Goal: Task Accomplishment & Management: Complete application form

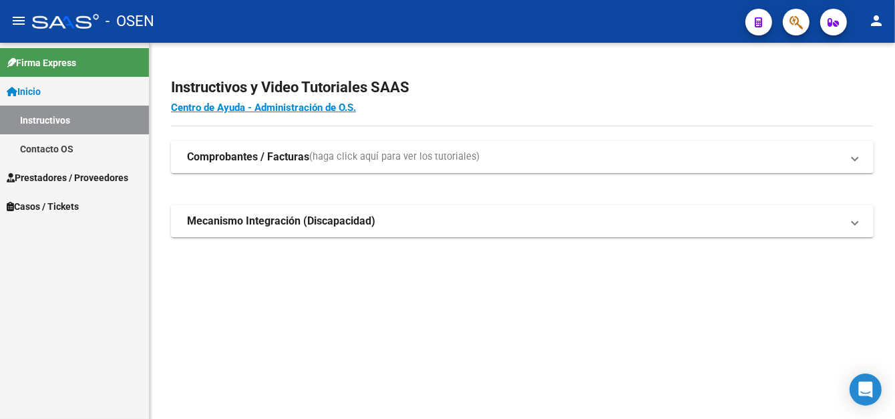
click at [54, 176] on span "Prestadores / Proveedores" at bounding box center [68, 177] width 122 height 15
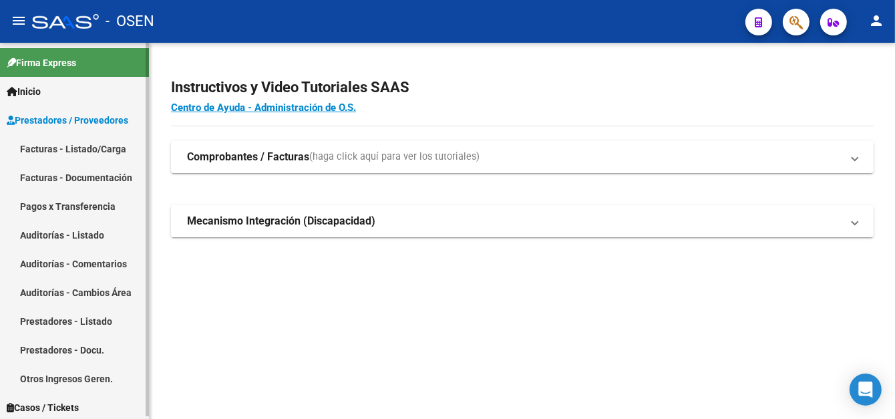
click at [84, 212] on link "Pagos x Transferencia" at bounding box center [74, 206] width 149 height 29
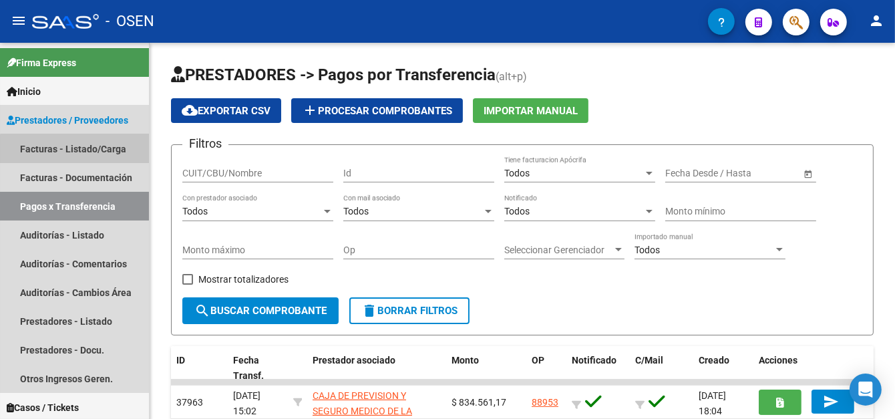
drag, startPoint x: 100, startPoint y: 151, endPoint x: 617, endPoint y: 39, distance: 528.5
click at [100, 151] on link "Facturas - Listado/Carga" at bounding box center [74, 148] width 149 height 29
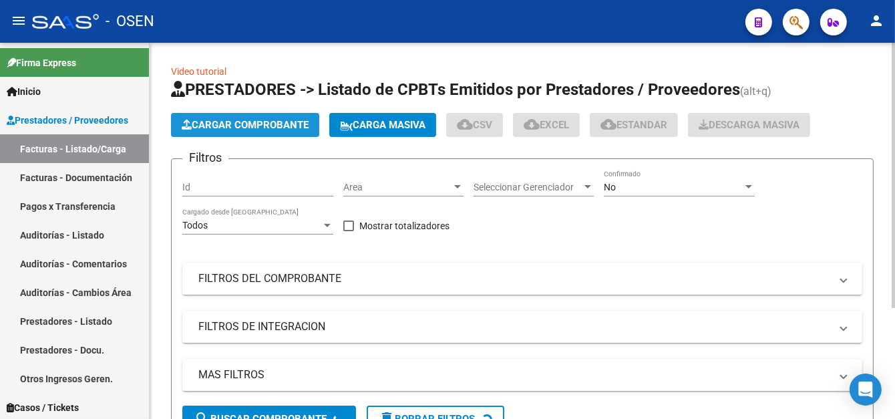
click at [267, 119] on span "Cargar Comprobante" at bounding box center [245, 125] width 127 height 12
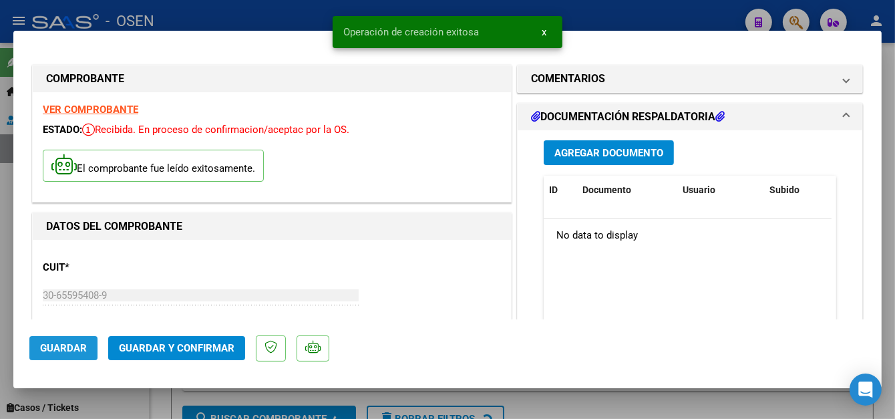
click at [67, 347] on span "Guardar" at bounding box center [63, 348] width 47 height 12
click at [263, 19] on div at bounding box center [447, 209] width 895 height 419
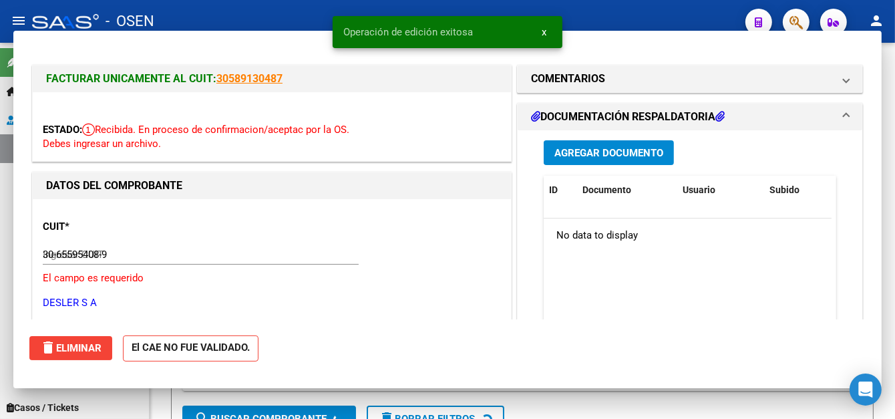
type input "$ 0,00"
